Goal: Task Accomplishment & Management: Use online tool/utility

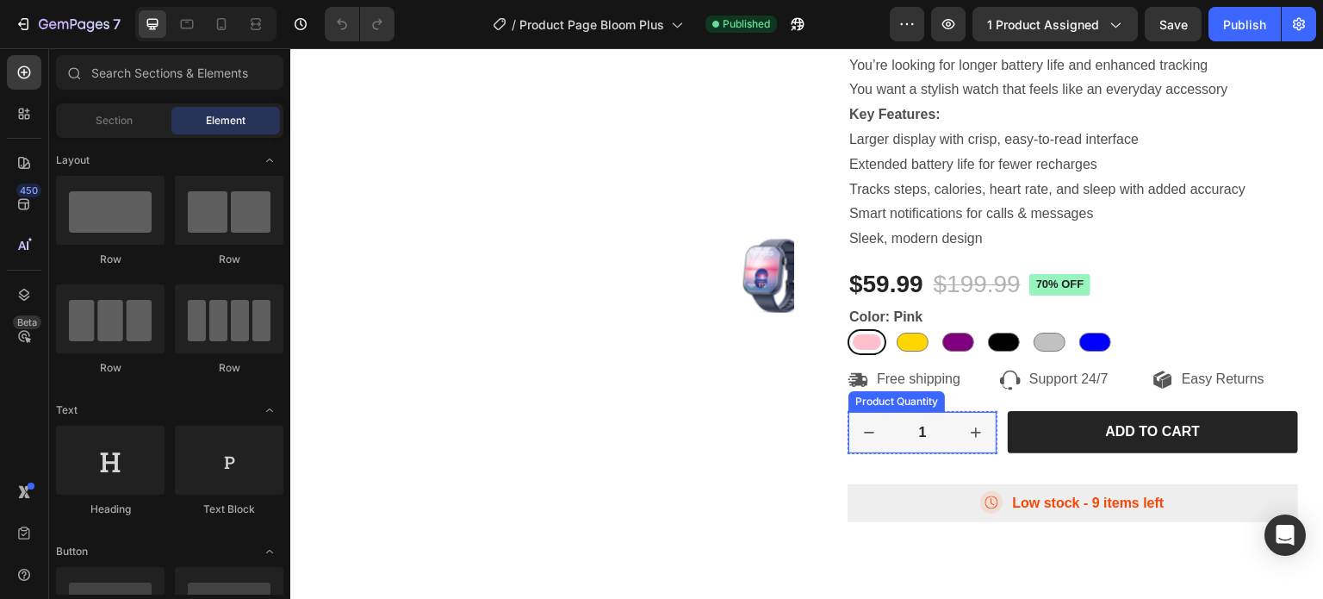
scroll to position [431, 0]
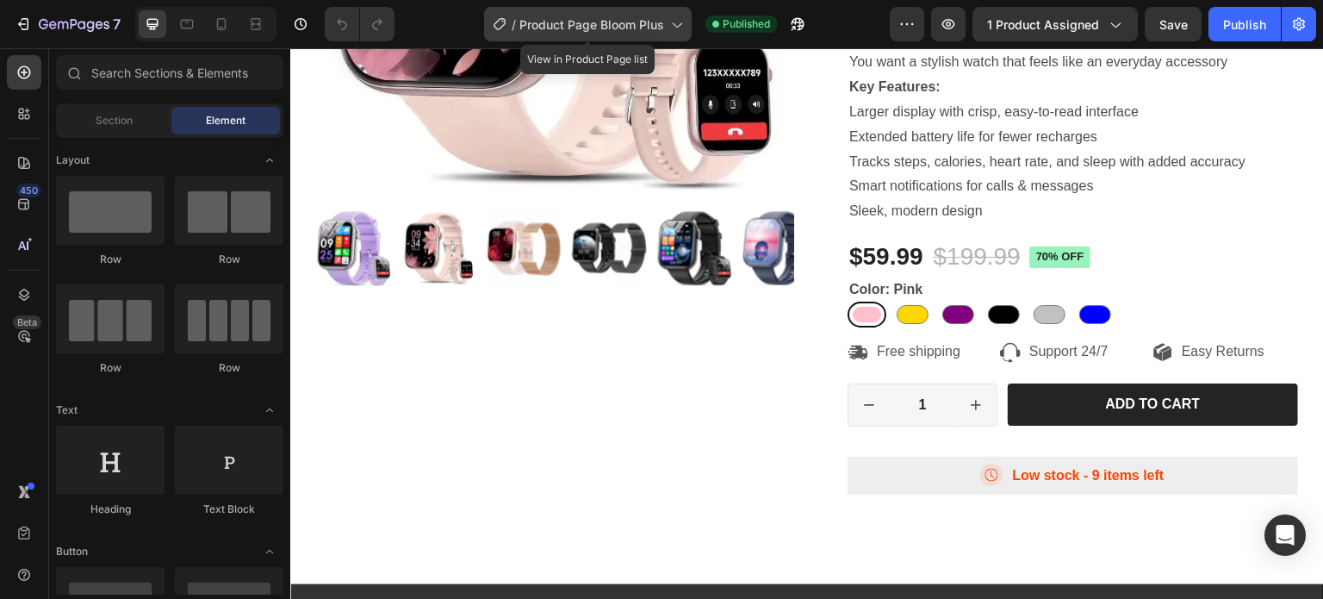
click at [617, 24] on span "Product Page Bloom Plus" at bounding box center [591, 25] width 145 height 18
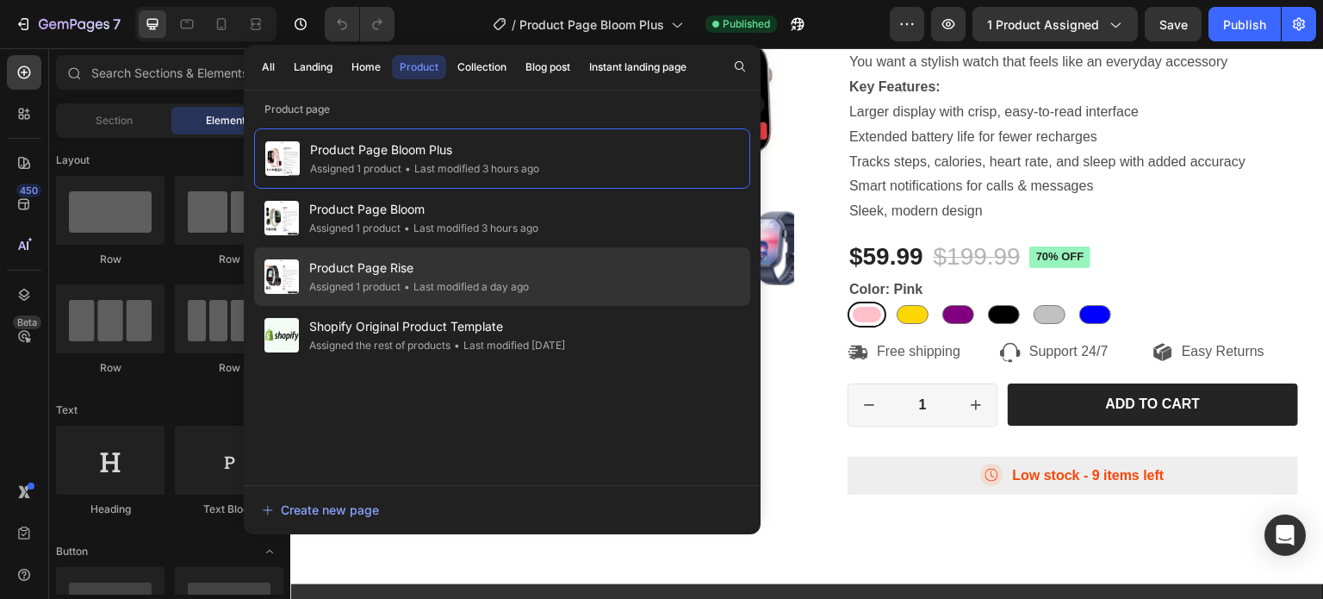
click at [380, 267] on span "Product Page Rise" at bounding box center [419, 268] width 220 height 21
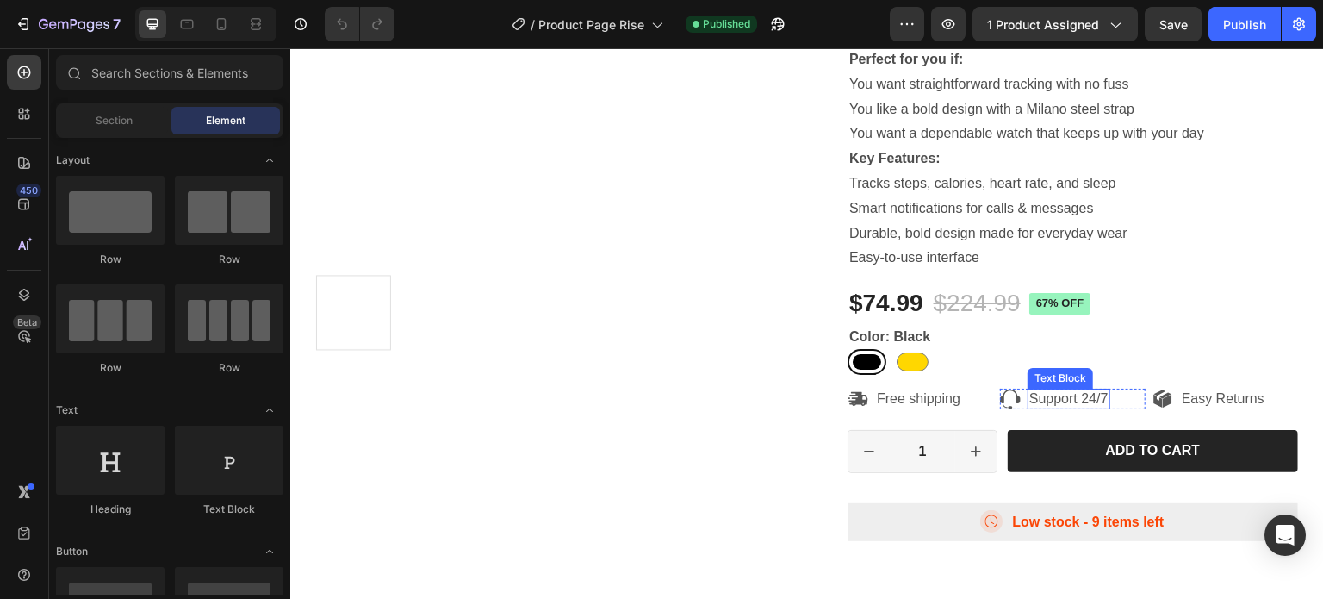
scroll to position [431, 0]
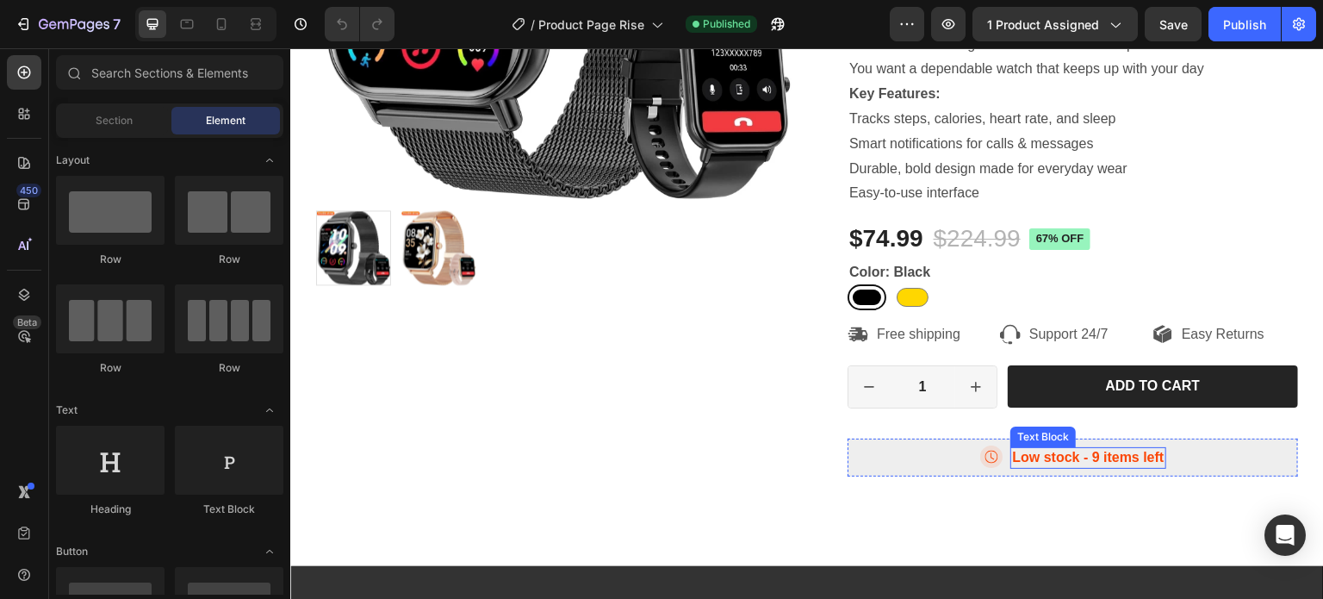
click at [1097, 459] on p "Low stock - 9 items left" at bounding box center [1088, 458] width 152 height 18
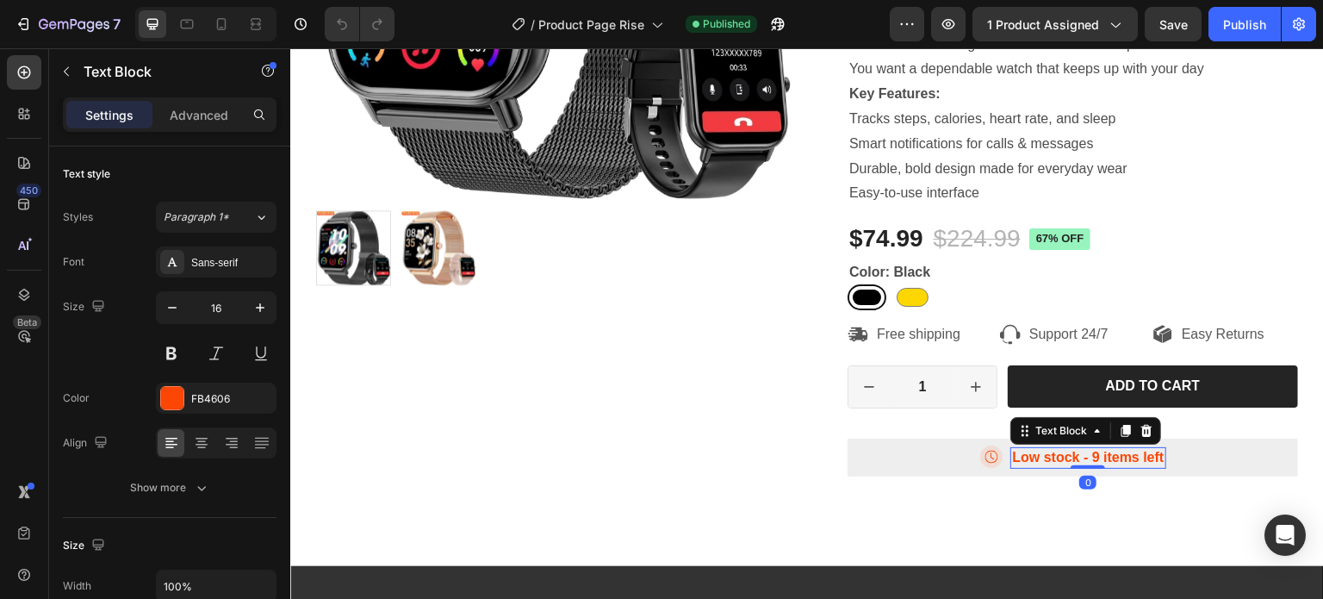
click at [1086, 456] on p "Low stock - 9 items left" at bounding box center [1088, 458] width 152 height 18
click at [1087, 456] on p "Low stock - 9 items left" at bounding box center [1088, 458] width 152 height 18
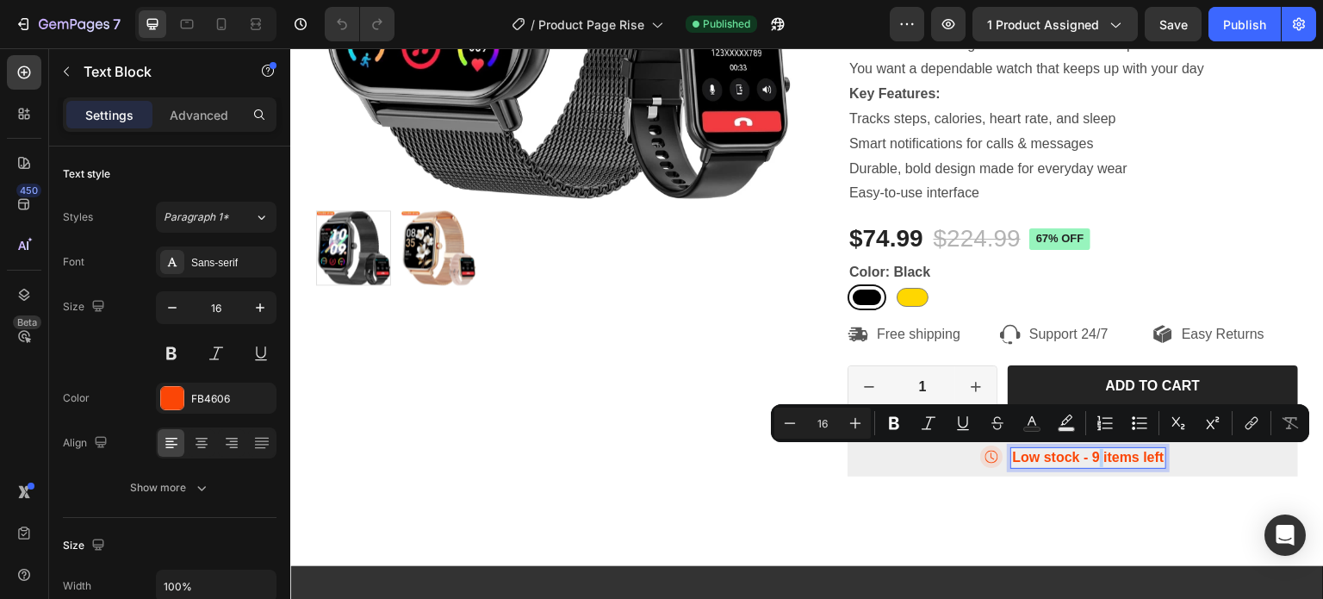
click at [1088, 453] on p "Low stock - 9 items left" at bounding box center [1088, 458] width 152 height 18
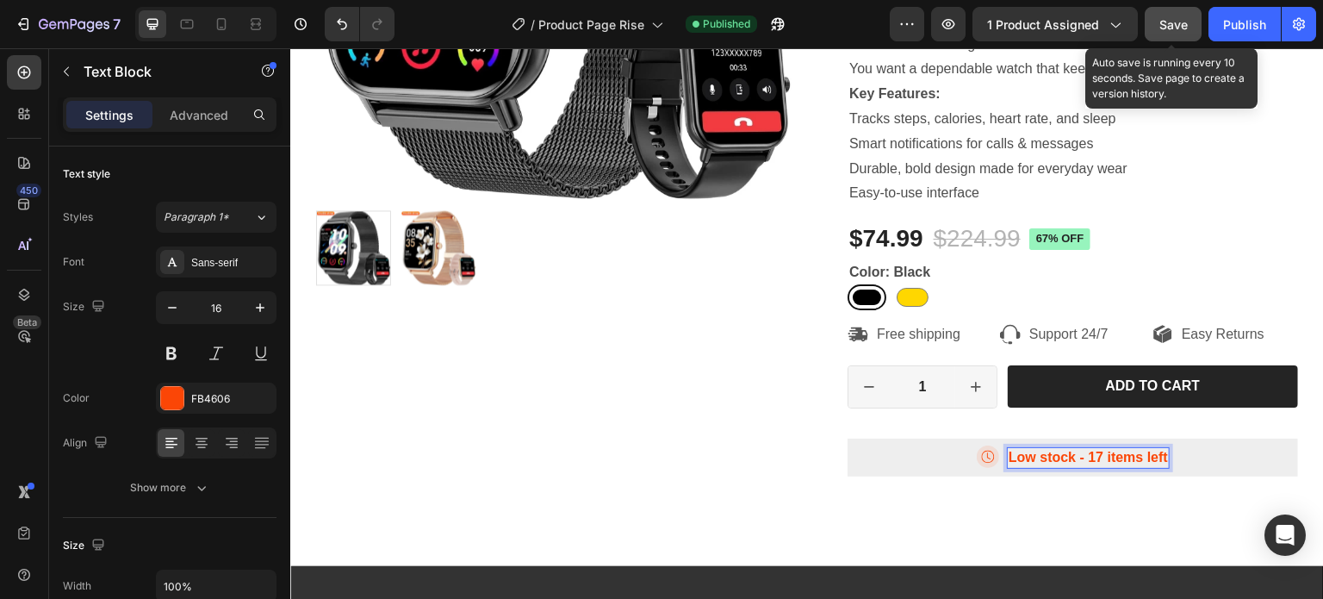
click at [1182, 17] on span "Save" at bounding box center [1173, 24] width 28 height 15
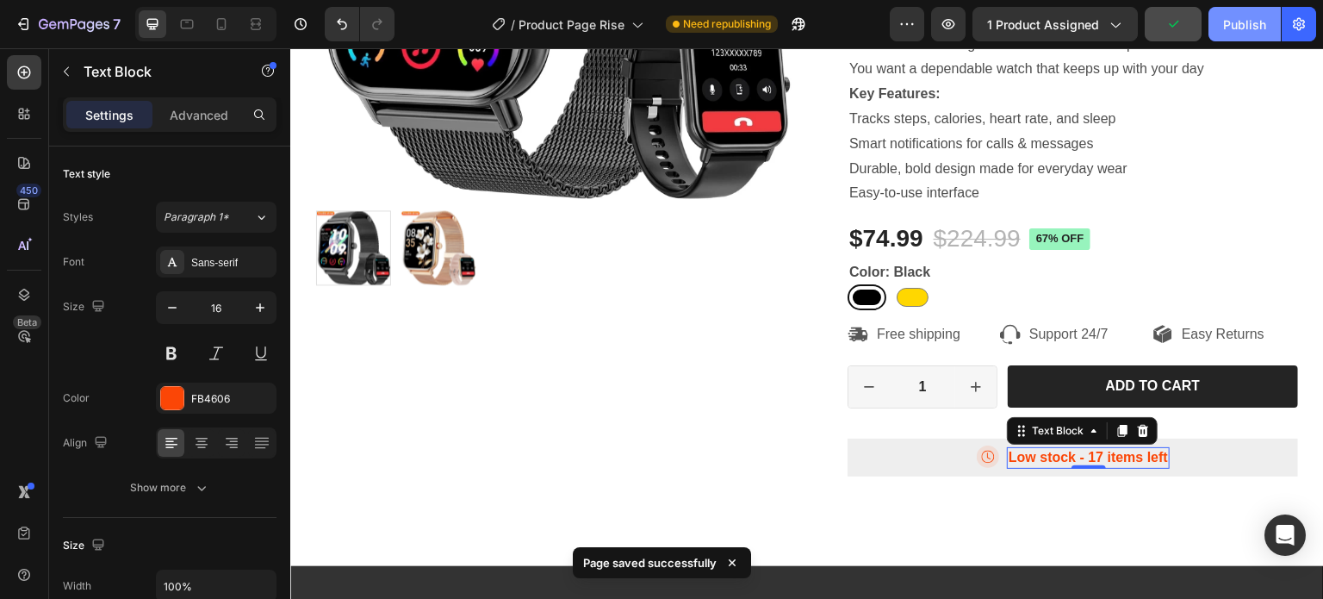
click at [1246, 22] on div "Publish" at bounding box center [1244, 25] width 43 height 18
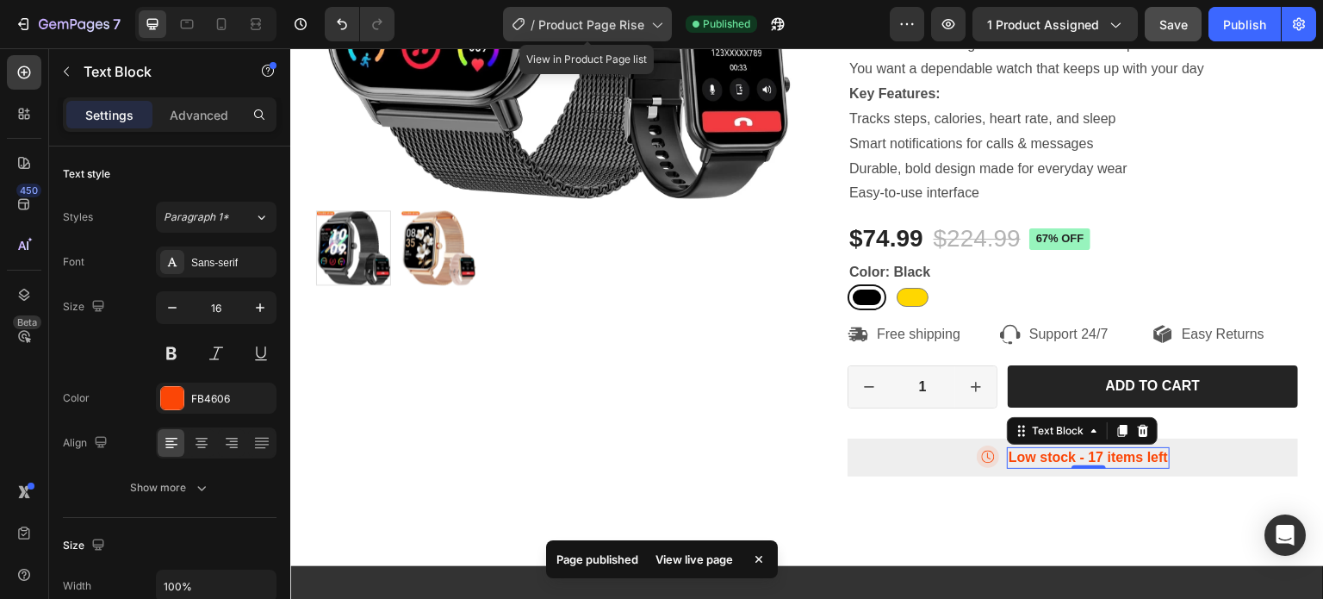
click at [623, 31] on span "Product Page Rise" at bounding box center [591, 25] width 106 height 18
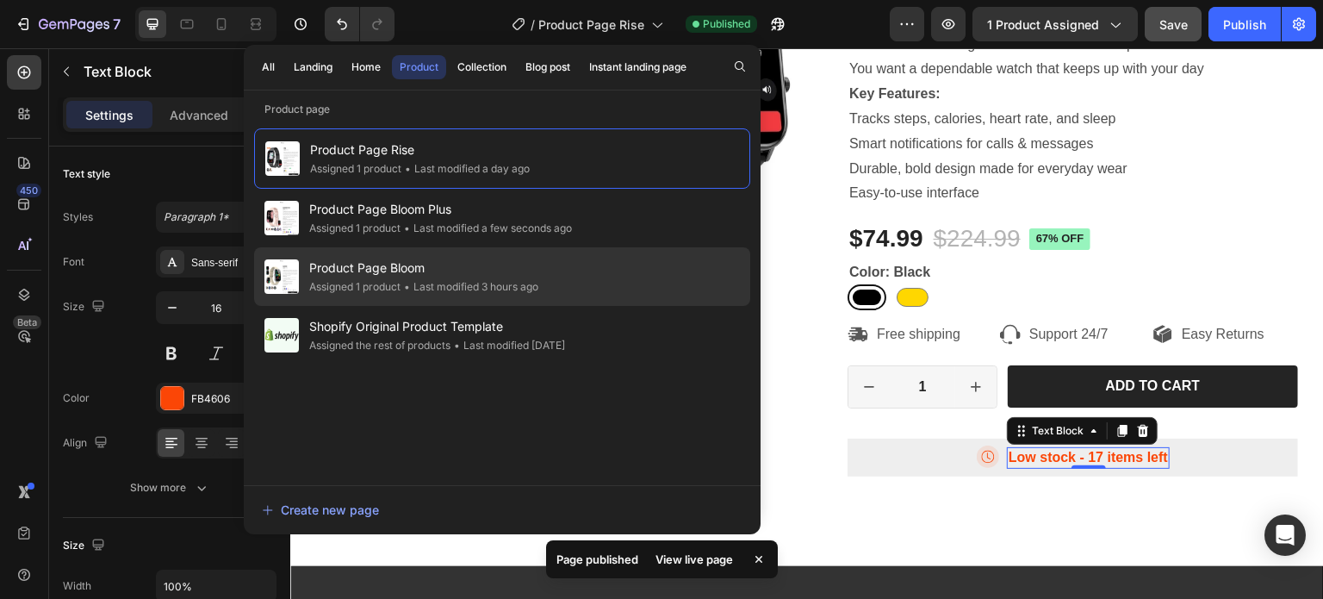
click at [397, 273] on span "Product Page Bloom" at bounding box center [423, 268] width 229 height 21
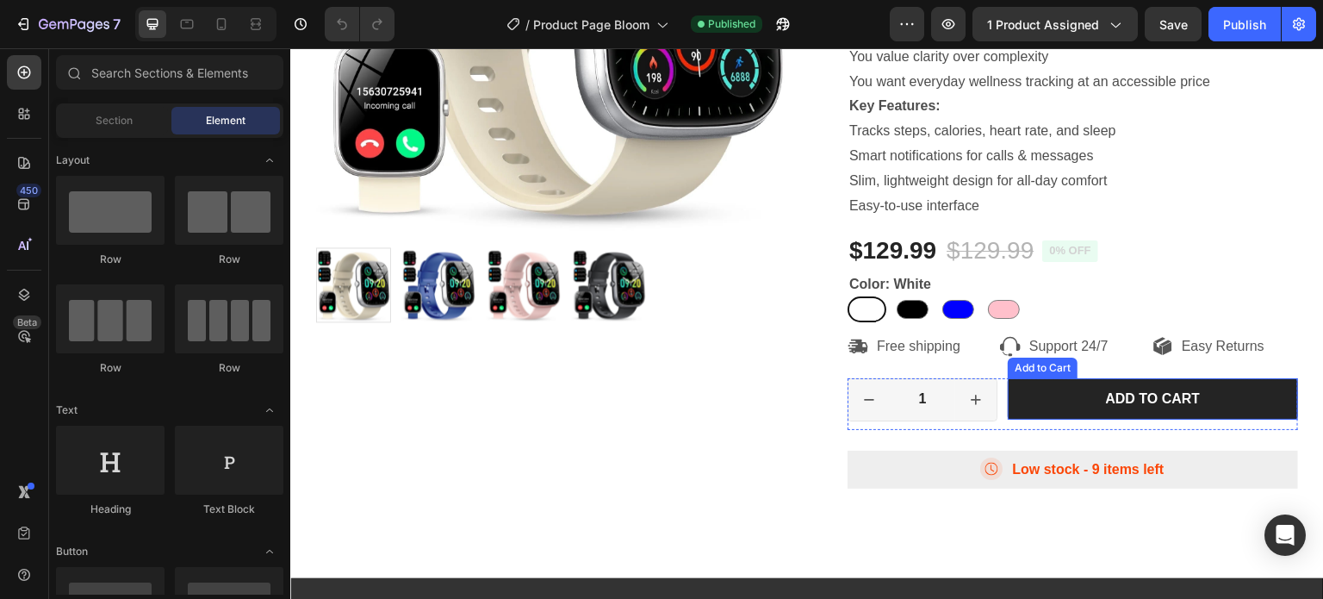
scroll to position [431, 0]
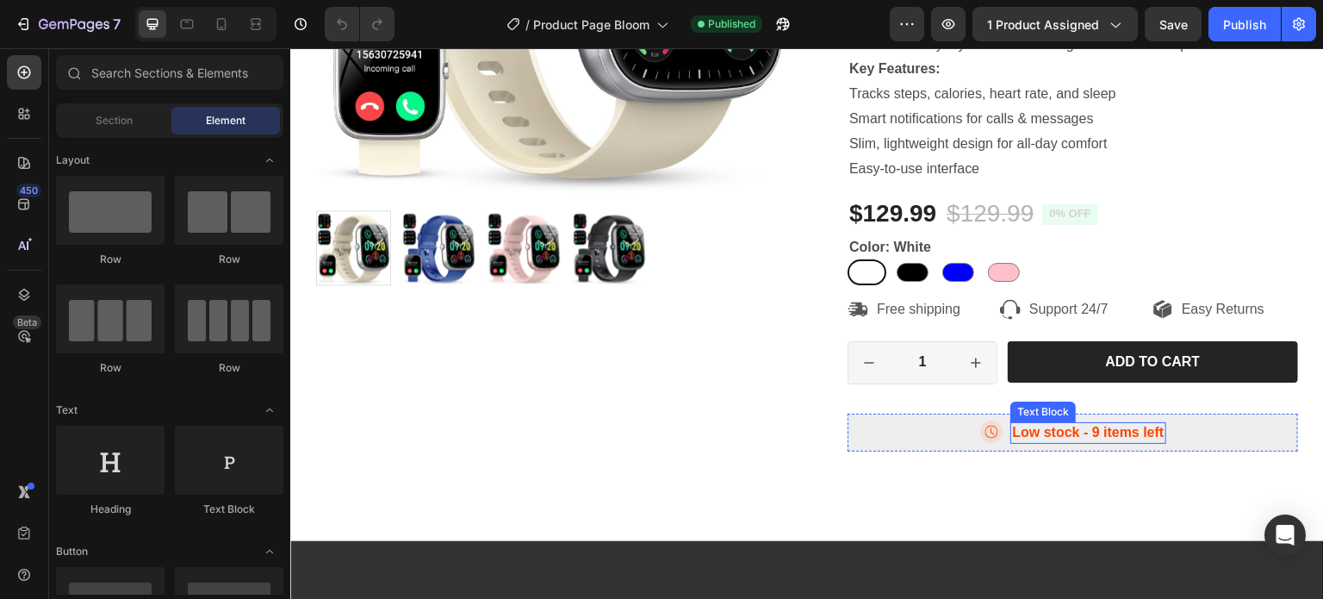
click at [1089, 442] on p "Low stock - 9 items left" at bounding box center [1088, 433] width 152 height 18
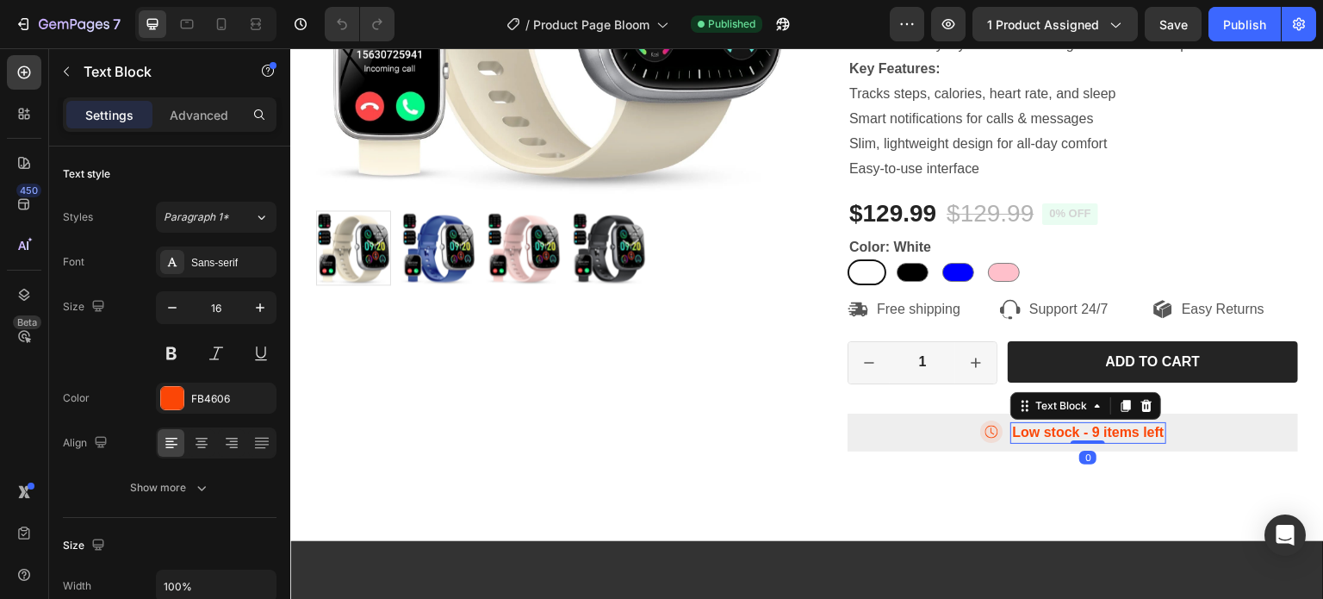
click at [1089, 442] on p "Low stock - 9 items left" at bounding box center [1088, 433] width 152 height 18
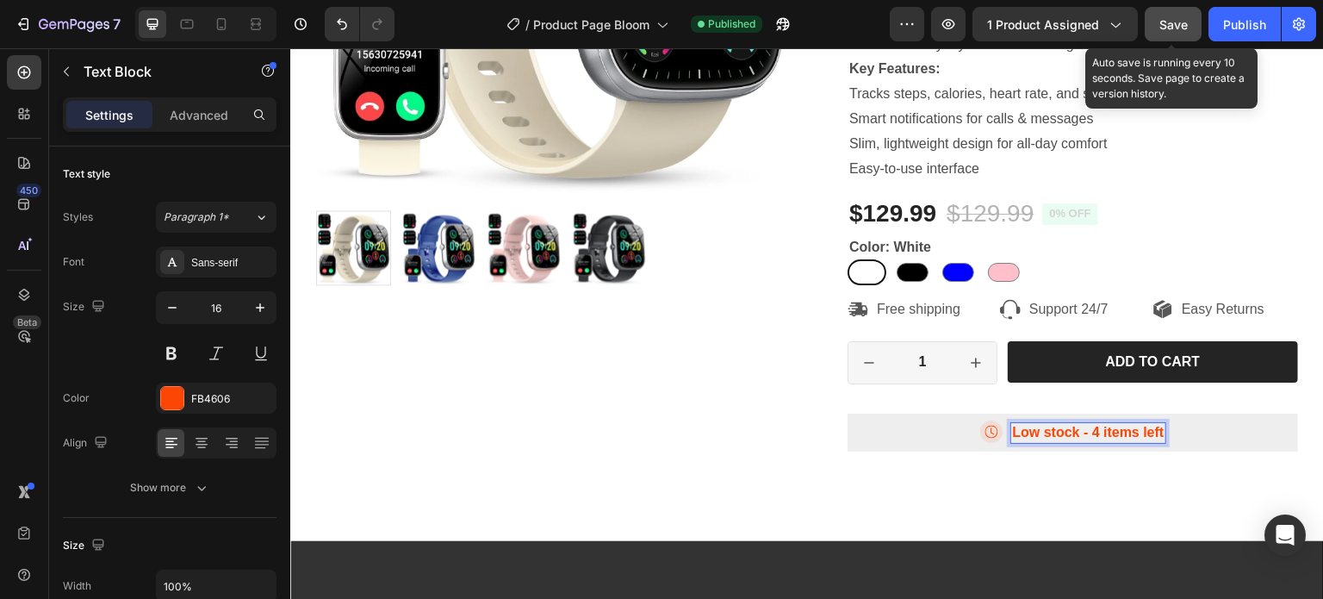
click at [1168, 28] on span "Save" at bounding box center [1173, 24] width 28 height 15
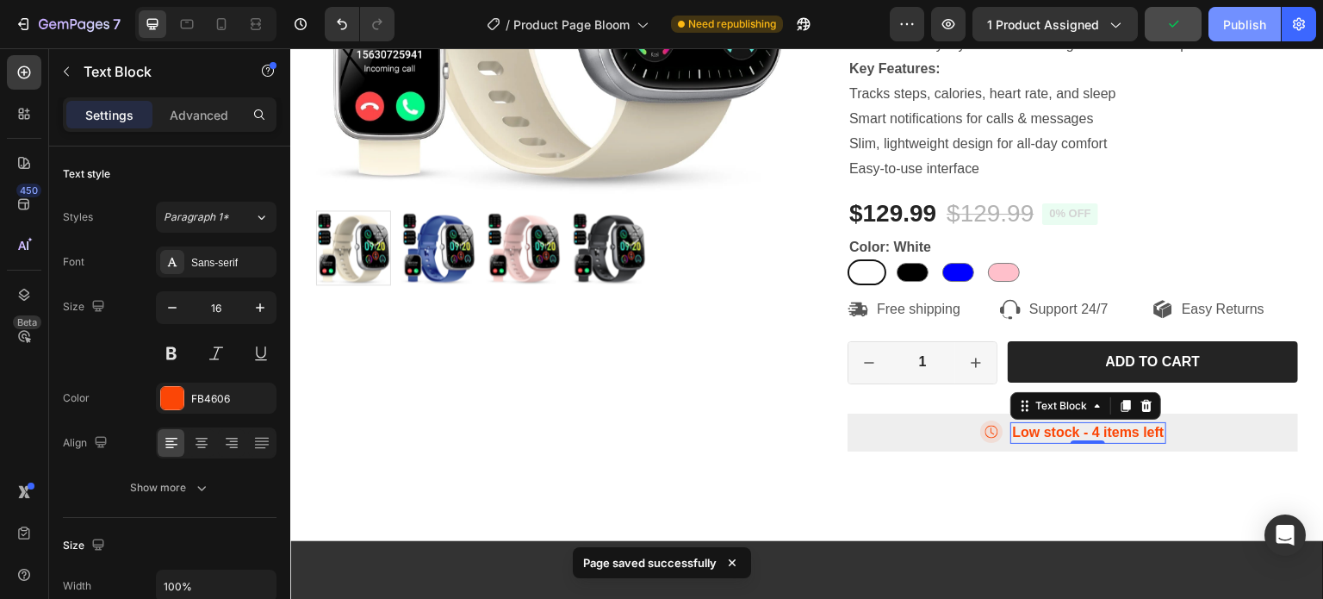
click at [1238, 22] on div "Publish" at bounding box center [1244, 25] width 43 height 18
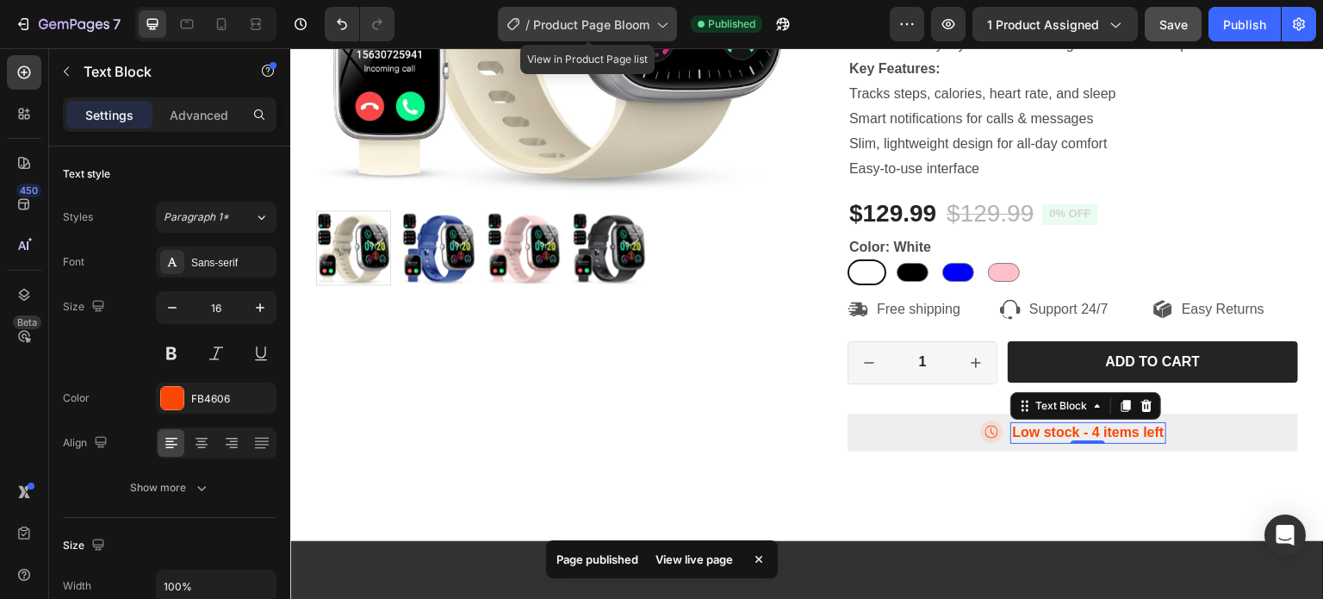
click at [622, 27] on span "Product Page Bloom" at bounding box center [591, 25] width 116 height 18
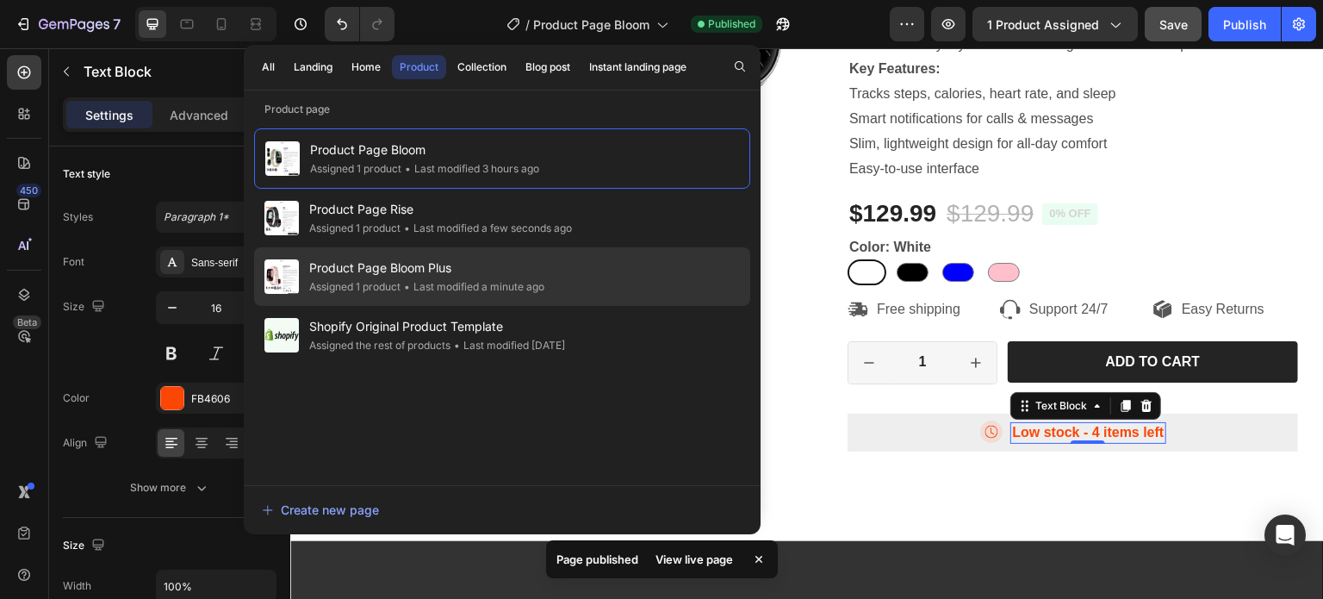
click at [420, 281] on div "• Last modified a minute ago" at bounding box center [473, 286] width 144 height 17
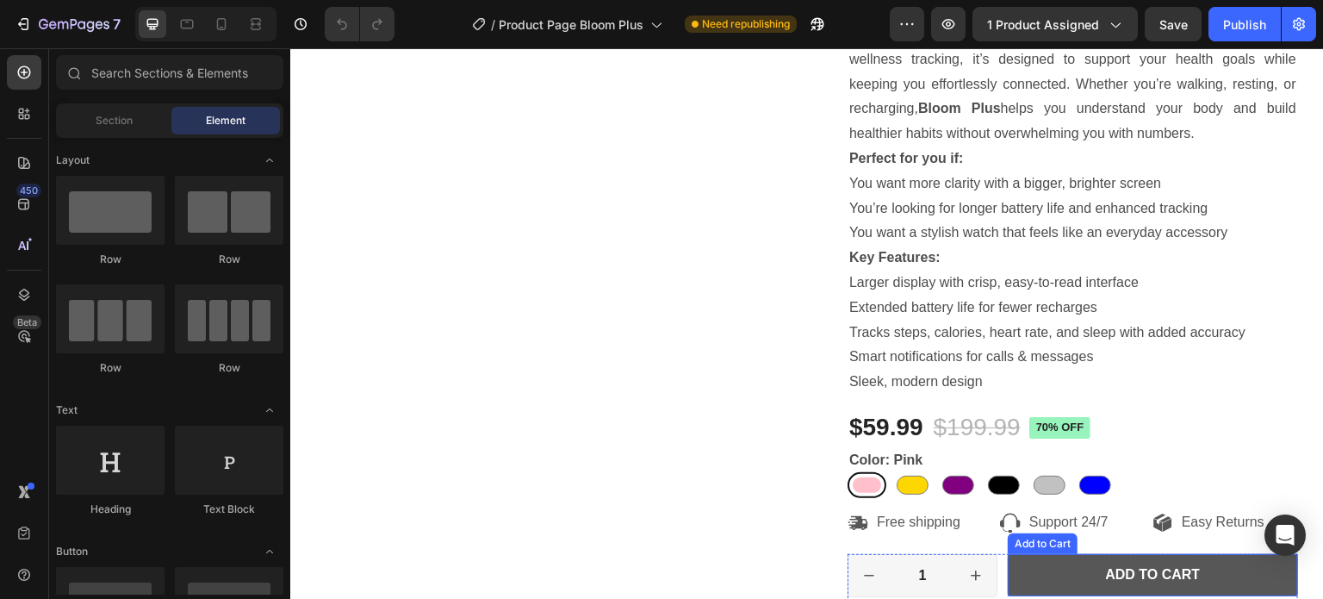
scroll to position [258, 0]
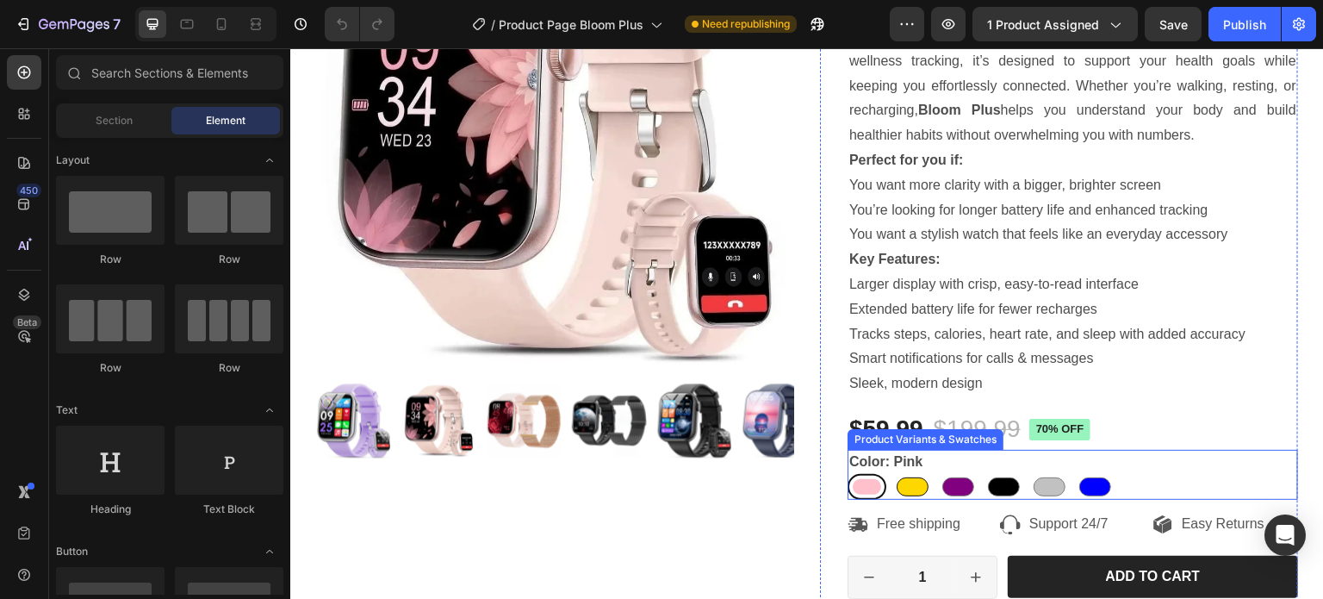
click at [910, 483] on div at bounding box center [913, 486] width 32 height 19
click at [893, 474] on input "Gold Gold" at bounding box center [892, 473] width 1 height 1
radio input "true"
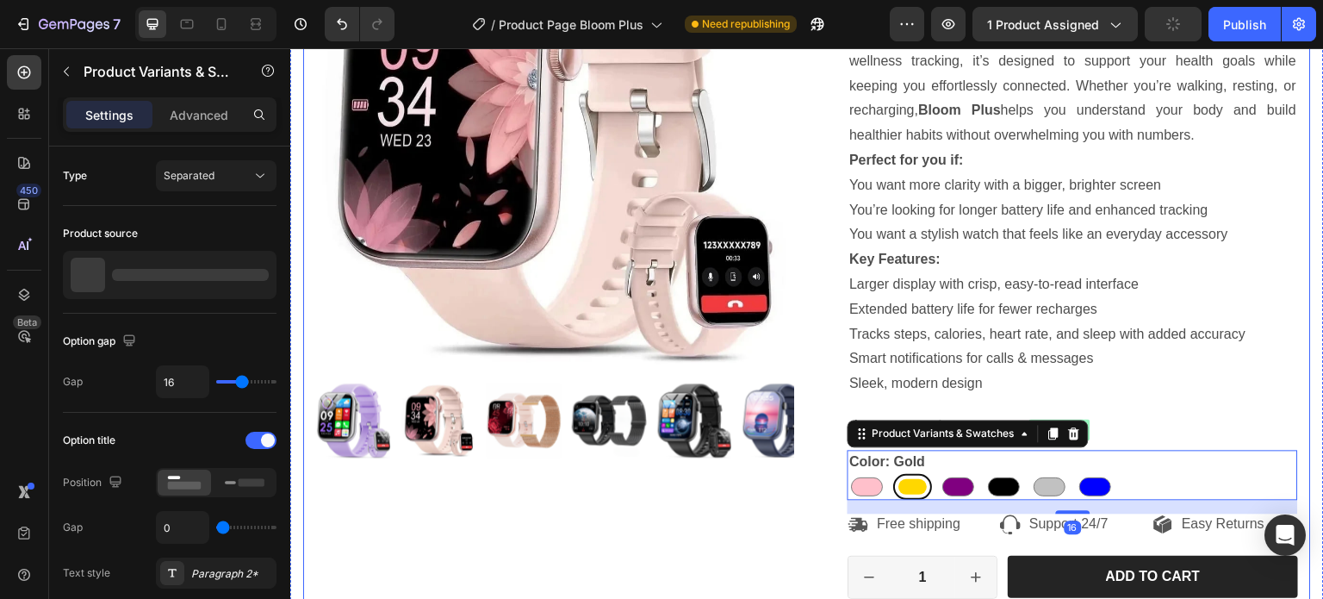
click at [700, 531] on div "Product Images" at bounding box center [555, 290] width 478 height 793
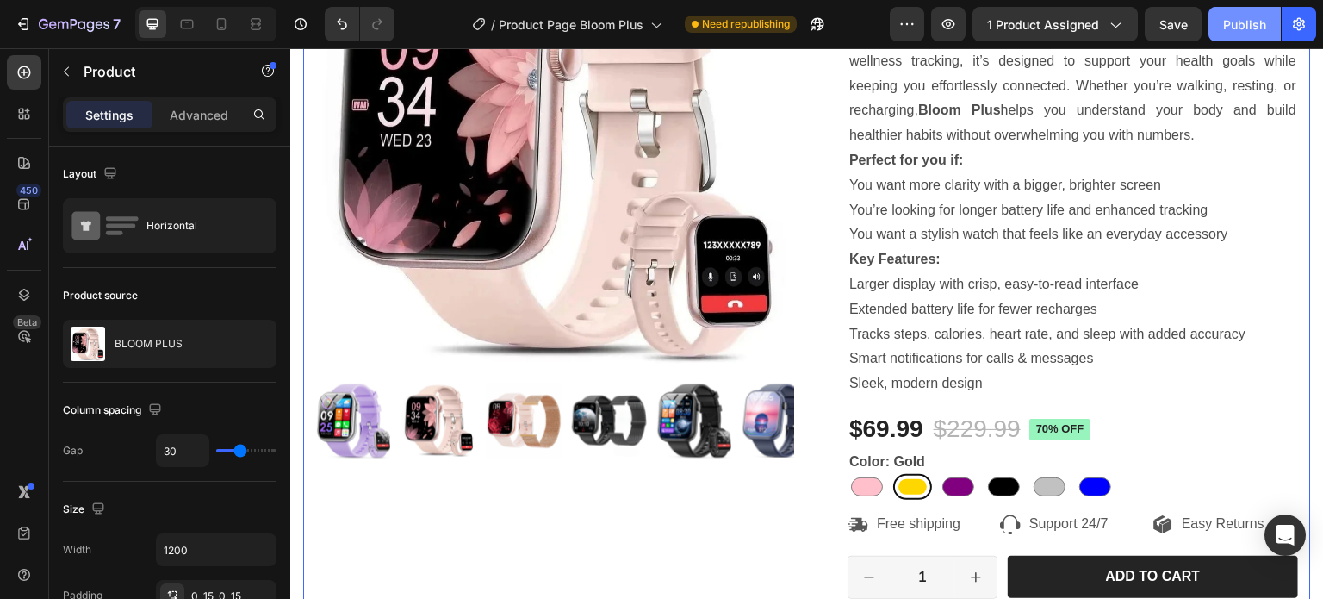
click at [1239, 20] on div "Publish" at bounding box center [1244, 25] width 43 height 18
